Goal: Contribute content: Contribute content

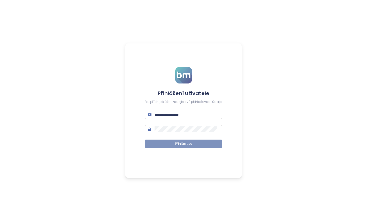
type input "**********"
click at [181, 141] on span "Přihlásit se" at bounding box center [183, 143] width 17 height 5
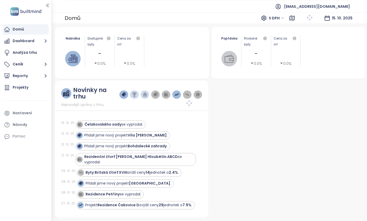
click at [103, 108] on div "Novinky na trhu Nejnovější zprávy z trhu. [DATE] Čelakovského sady se vyprodal.…" at bounding box center [131, 149] width 153 height 137
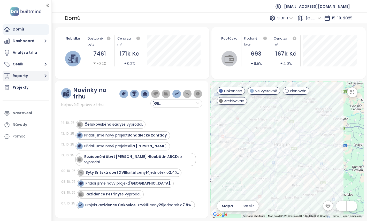
click at [34, 72] on button "Reporty" at bounding box center [26, 76] width 46 height 10
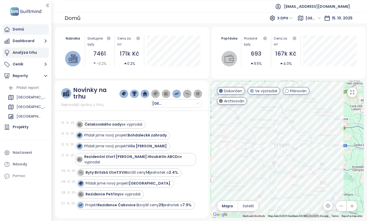
click at [33, 53] on div "Analýza trhu" at bounding box center [25, 52] width 24 height 6
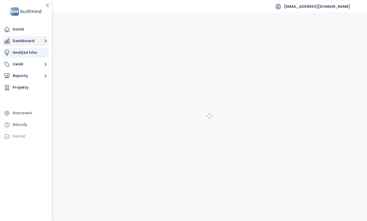
click at [35, 42] on button "Dashboard" at bounding box center [26, 41] width 46 height 10
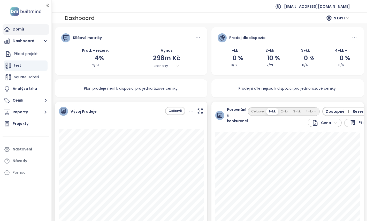
click at [20, 31] on div "Domů" at bounding box center [18, 29] width 11 height 6
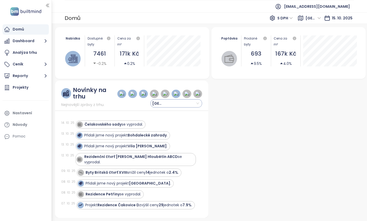
click at [162, 106] on span "[GEOGRAPHIC_DATA]" at bounding box center [159, 103] width 15 height 8
click at [26, 88] on div "Projekty" at bounding box center [21, 87] width 16 height 6
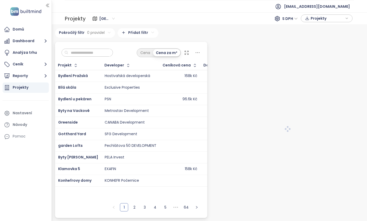
click at [95, 54] on input "text" at bounding box center [89, 53] width 42 height 8
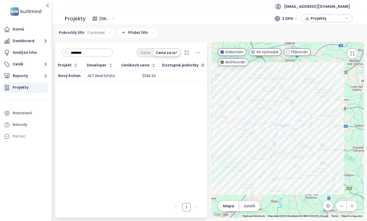
type input "********"
click at [129, 74] on div "234k Kč" at bounding box center [138, 76] width 34 height 6
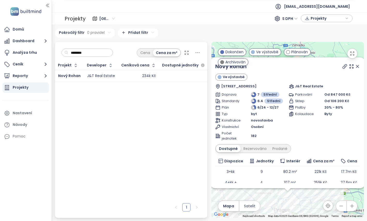
scroll to position [12, 0]
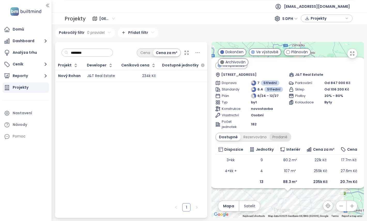
click at [276, 138] on div "Prodané" at bounding box center [279, 136] width 21 height 7
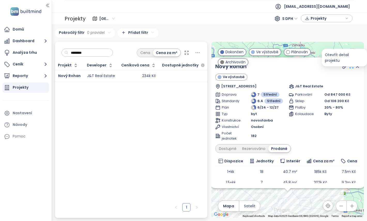
click at [350, 66] on icon at bounding box center [350, 66] width 5 height 5
click at [33, 75] on button "Reporty" at bounding box center [26, 76] width 46 height 10
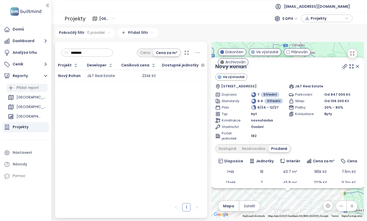
click at [32, 89] on div "Přidat report" at bounding box center [28, 87] width 22 height 6
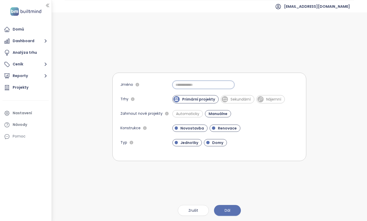
click at [187, 84] on input "Jméno" at bounding box center [203, 85] width 62 height 8
type input "******"
click at [195, 111] on span "Automaticky" at bounding box center [187, 113] width 28 height 5
click at [218, 129] on span "Renovace" at bounding box center [227, 127] width 24 height 5
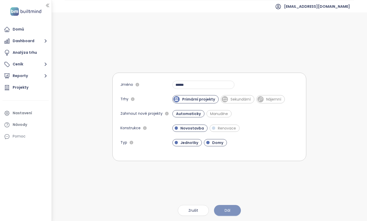
click at [224, 212] on button "Dál" at bounding box center [227, 210] width 27 height 11
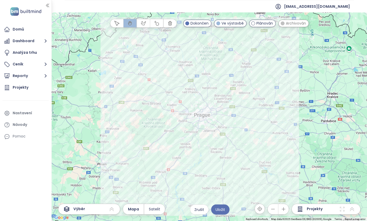
click at [9, 93] on ul "Domů Dashboard Analýza trhu Ceník Reporty Projekty Nastavení Návody Pomoc" at bounding box center [26, 82] width 46 height 117
click at [314, 209] on span "Projekty" at bounding box center [314, 209] width 16 height 6
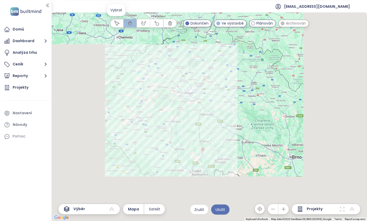
click at [113, 23] on button "button" at bounding box center [116, 23] width 13 height 8
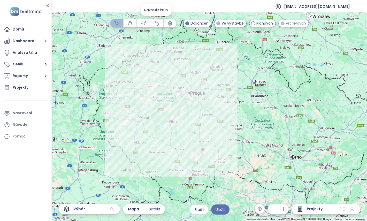
click at [153, 24] on button "button" at bounding box center [156, 23] width 13 height 8
click at [141, 24] on icon "button" at bounding box center [143, 23] width 5 height 5
click at [129, 23] on icon "button" at bounding box center [129, 23] width 5 height 5
click at [136, 210] on span "Mapa" at bounding box center [133, 209] width 11 height 6
click at [105, 209] on div "Výběr" at bounding box center [89, 208] width 62 height 11
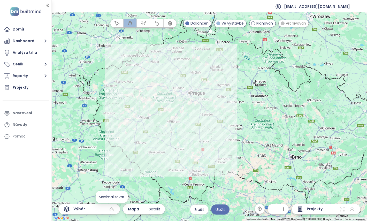
click at [111, 208] on icon at bounding box center [111, 209] width 6 height 6
click at [115, 22] on icon "button" at bounding box center [116, 23] width 5 height 5
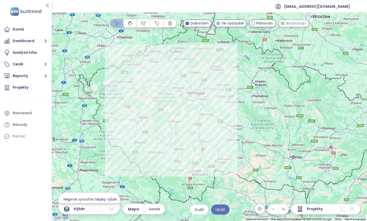
click at [313, 209] on span "Projekty" at bounding box center [314, 209] width 16 height 6
click at [343, 209] on icon at bounding box center [342, 209] width 6 height 6
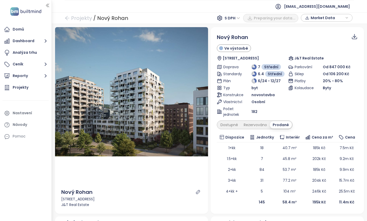
click at [296, 45] on div "Ve výstavbě" at bounding box center [287, 47] width 141 height 7
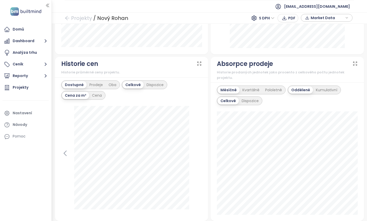
scroll to position [310, 0]
click at [100, 84] on div "Prodeje" at bounding box center [95, 85] width 19 height 7
click at [147, 86] on div "Dispozice" at bounding box center [155, 85] width 23 height 7
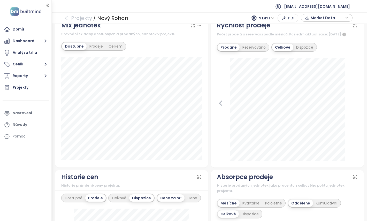
scroll to position [197, 0]
